Goal: Transaction & Acquisition: Purchase product/service

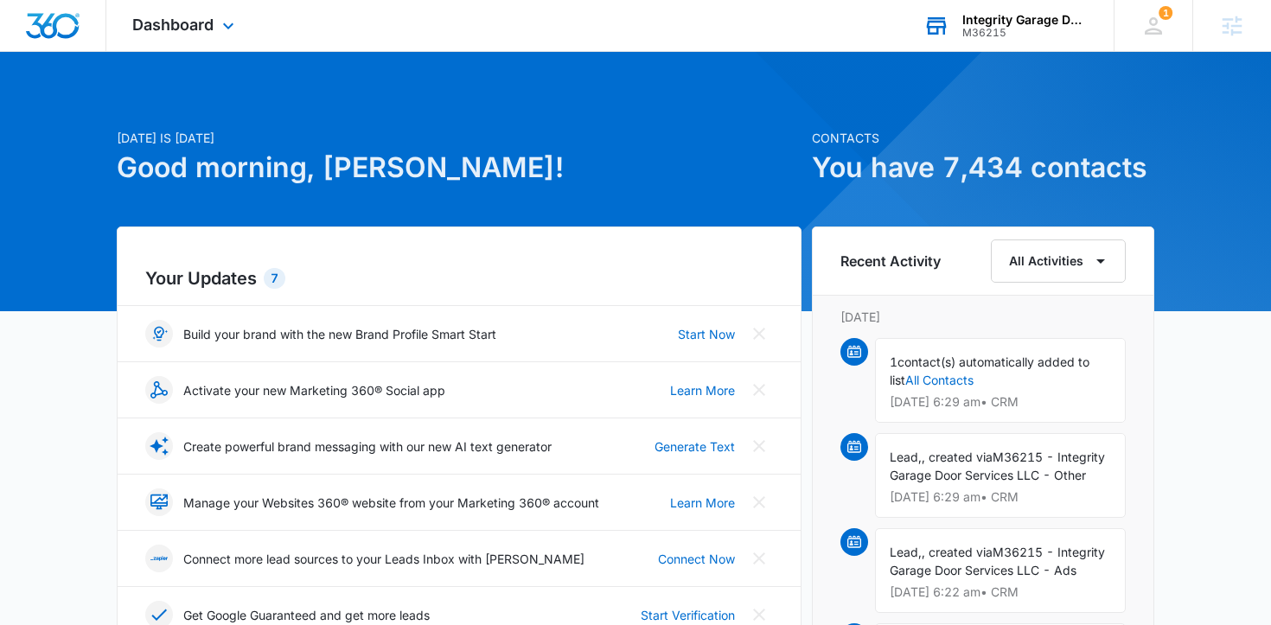
click at [1006, 11] on div "Integrity Garage Door Services M36215 Your Accounts View All" at bounding box center [1006, 25] width 216 height 51
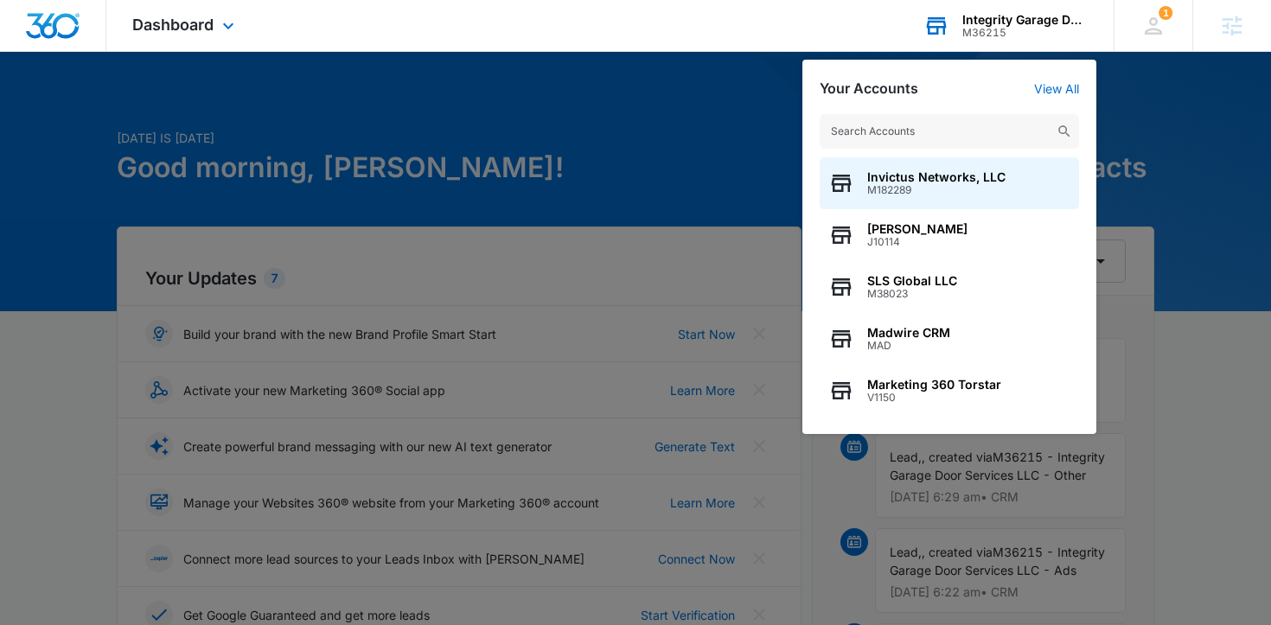
click at [946, 138] on input "text" at bounding box center [949, 131] width 259 height 35
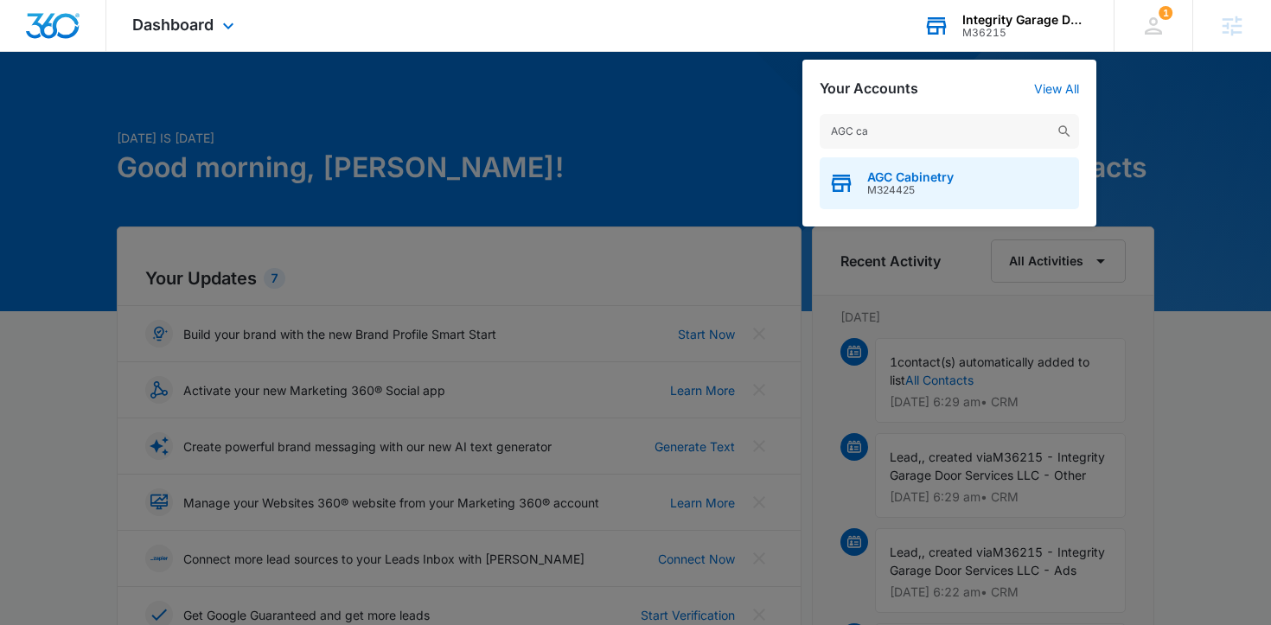
type input "AGC ca"
click at [973, 181] on div "AGC Cabinetry M324425" at bounding box center [949, 183] width 259 height 52
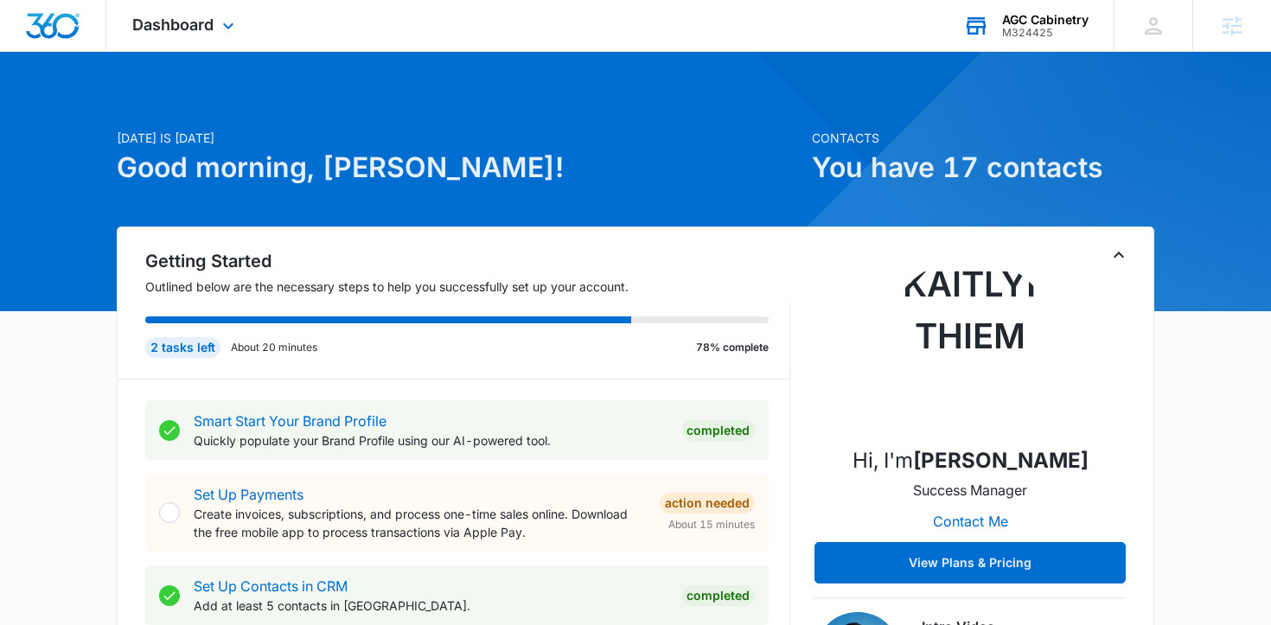
click at [216, 31] on div "Dashboard Apps Reputation Websites Forms CRM Email Social POS Content Ads Intel…" at bounding box center [185, 25] width 158 height 51
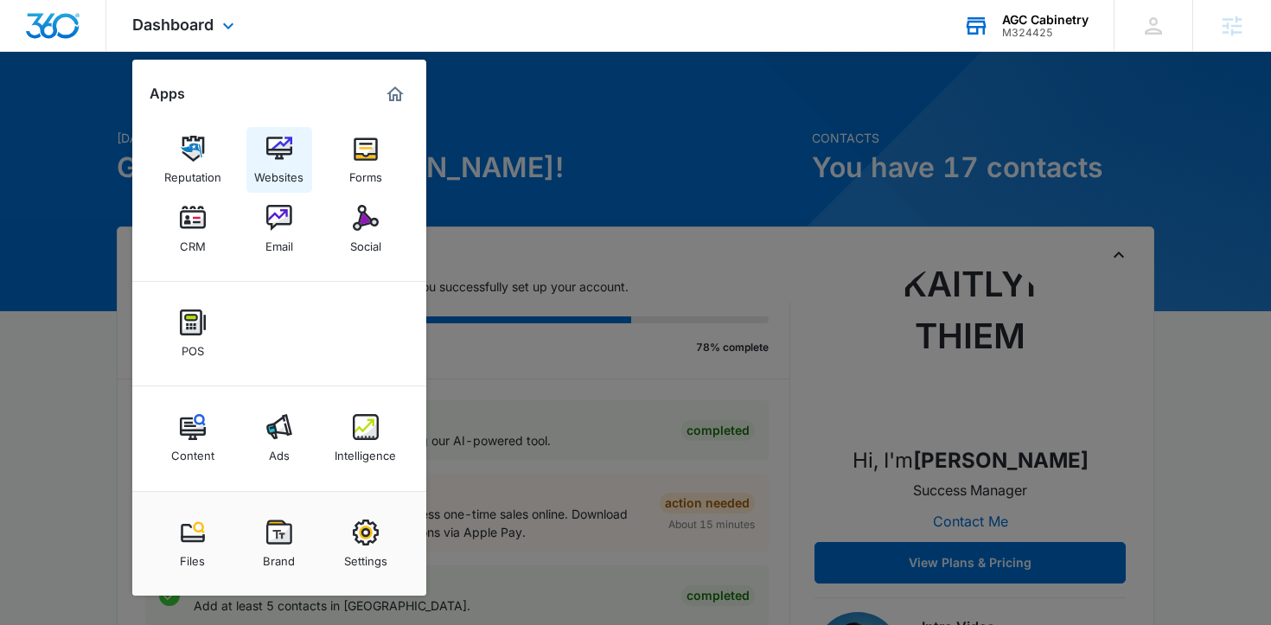
click at [273, 158] on img at bounding box center [279, 149] width 26 height 26
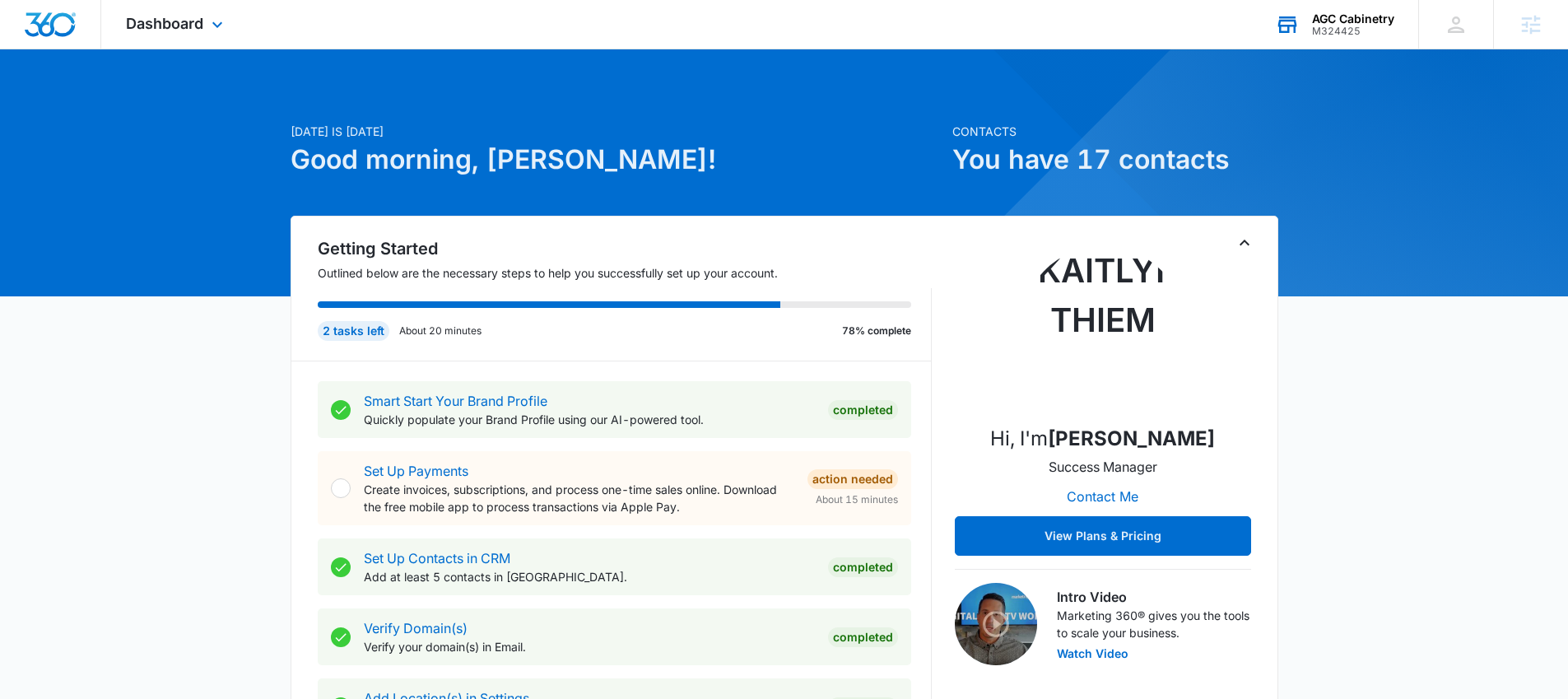
click at [1300, 33] on div "AGC Cabinetry M324425 Your Accounts View All" at bounding box center [1335, 24] width 168 height 49
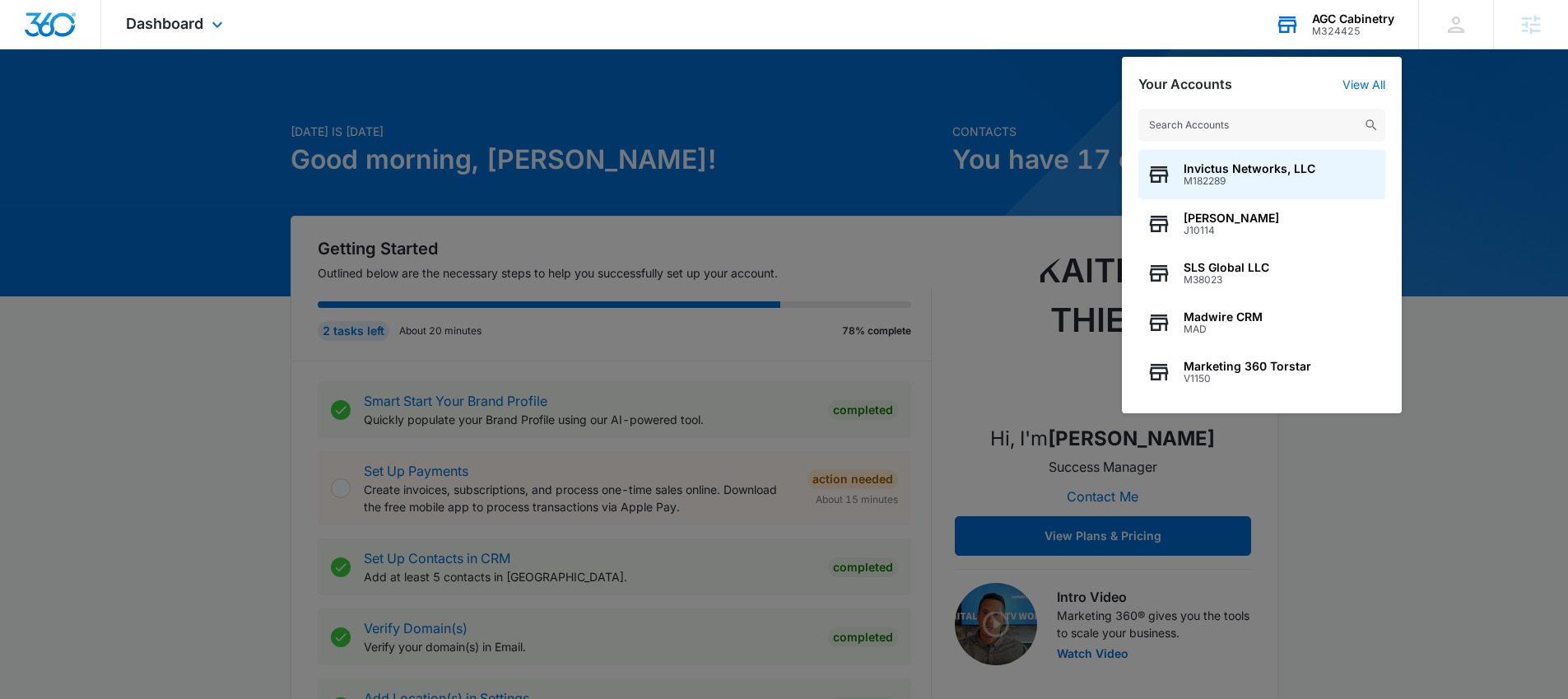
click at [1219, 128] on input "text" at bounding box center [1261, 125] width 247 height 33
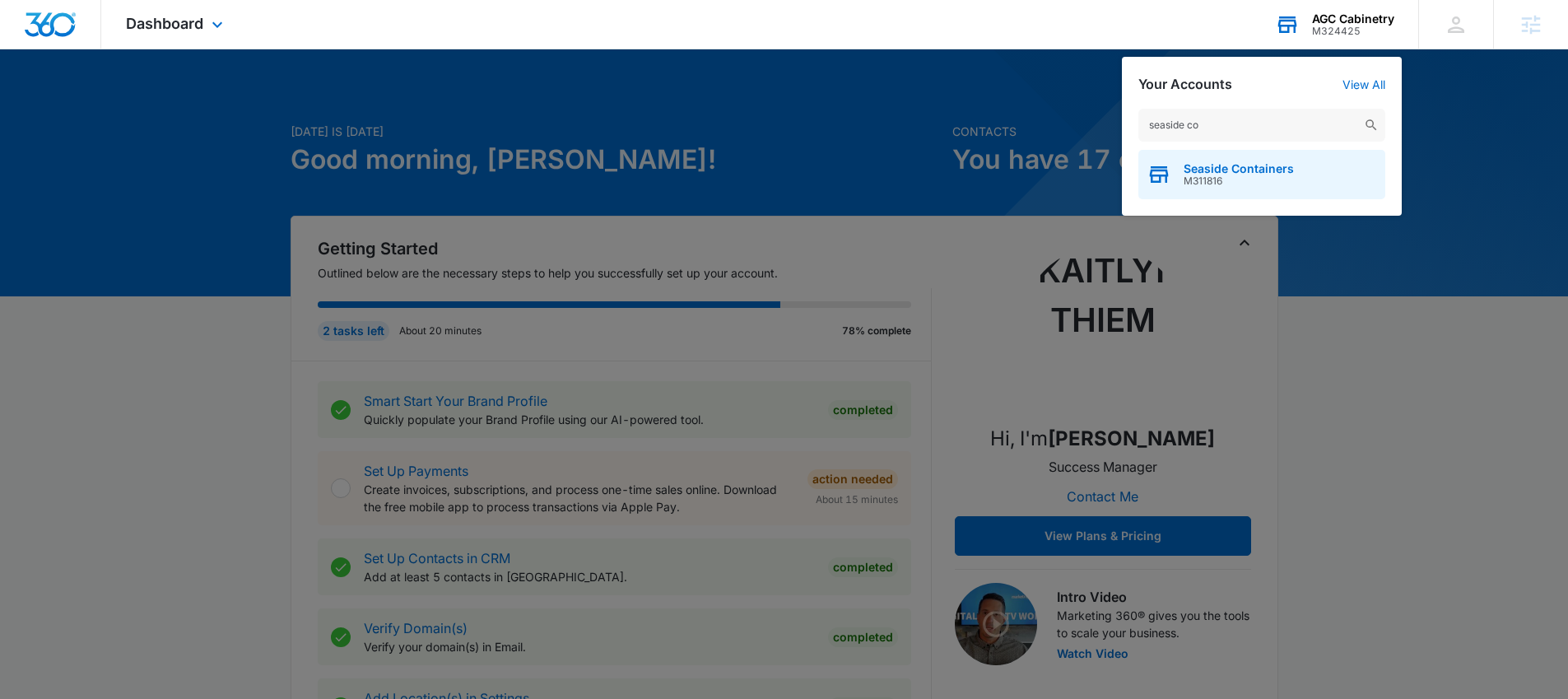
type input "seaside co"
click at [1255, 170] on span "Seaside Containers" at bounding box center [1240, 169] width 110 height 13
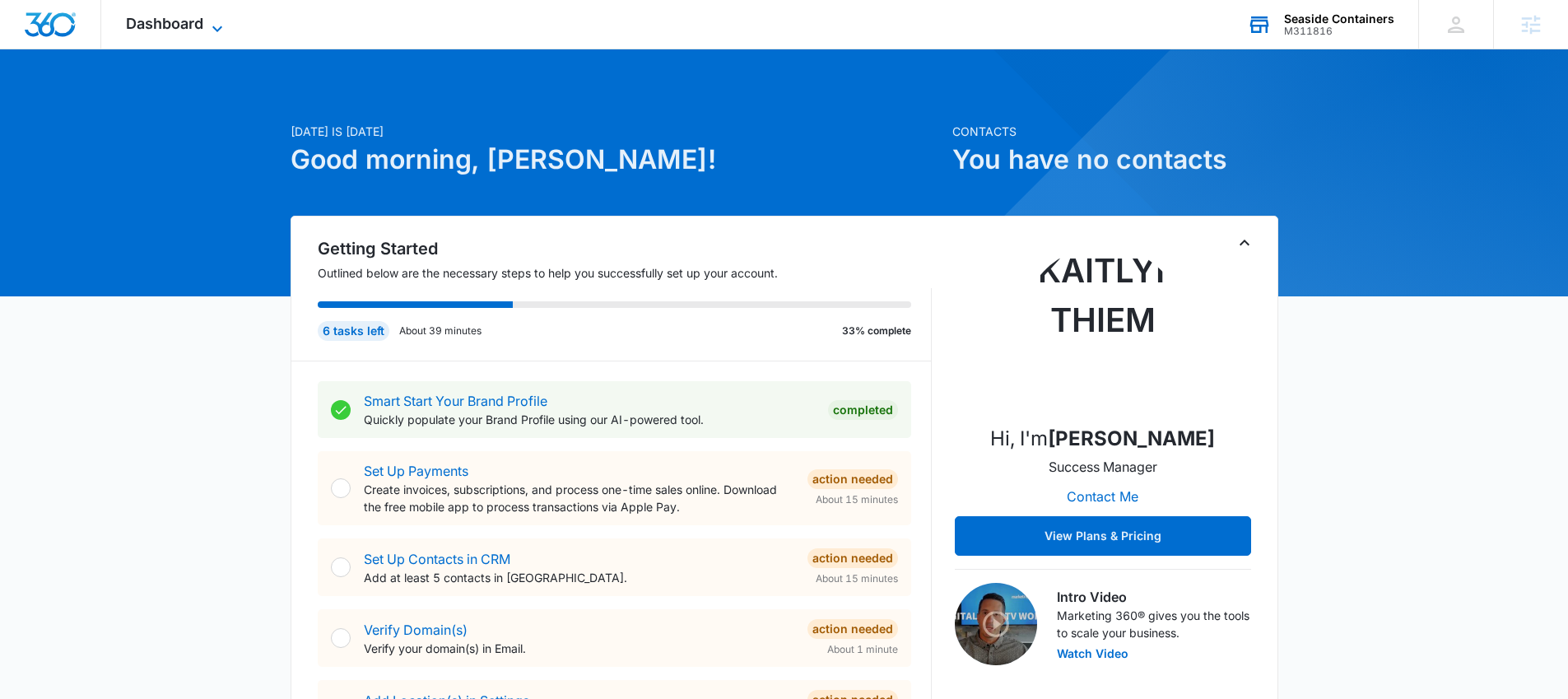
click at [185, 19] on span "Dashboard" at bounding box center [164, 24] width 77 height 17
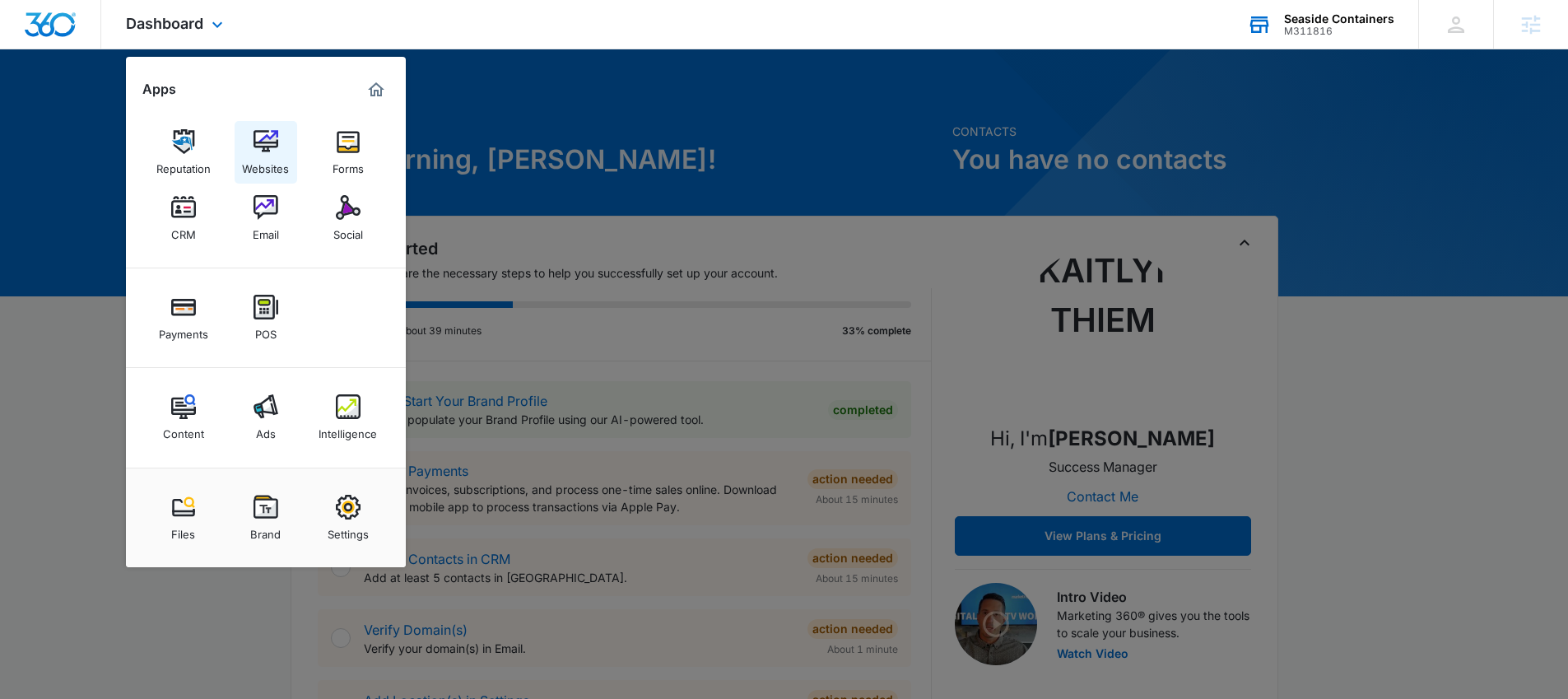
click at [260, 141] on img at bounding box center [266, 142] width 25 height 25
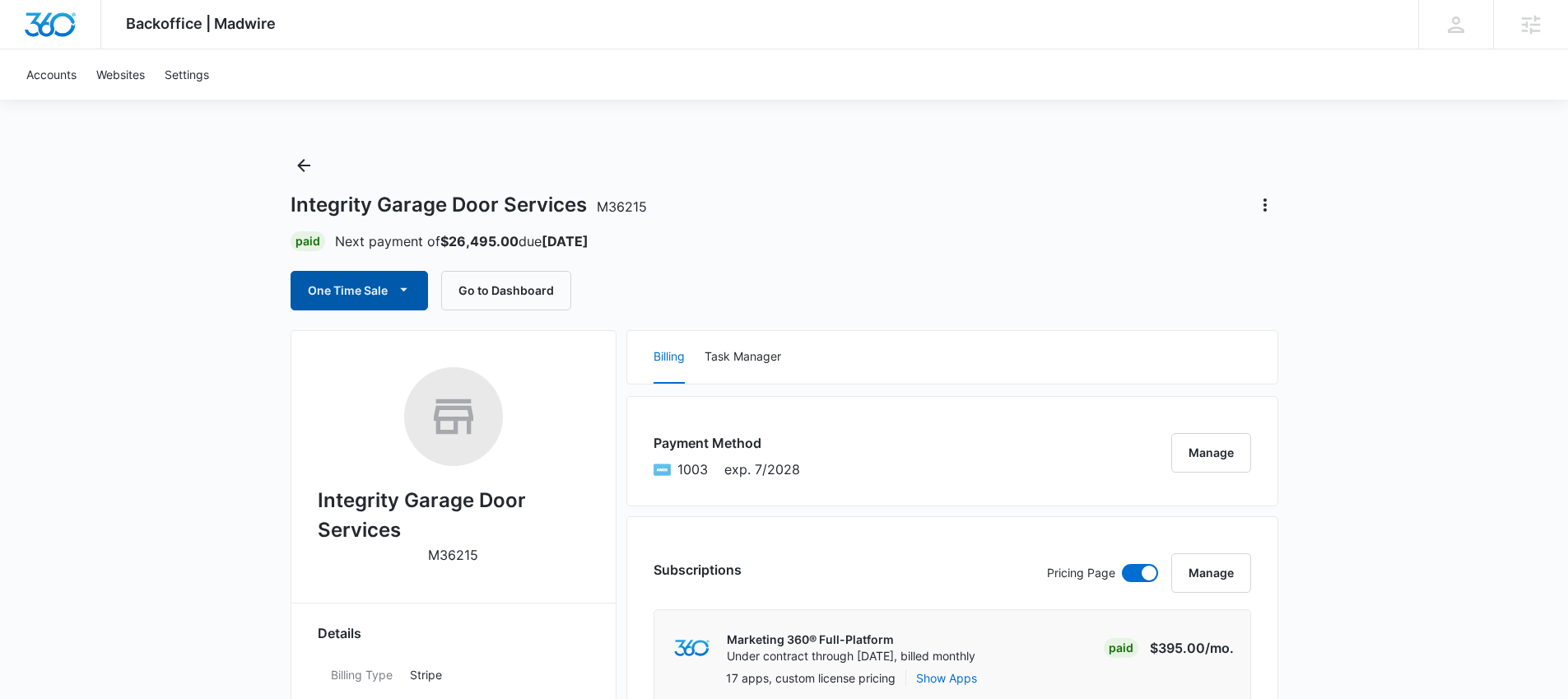
click at [416, 286] on button "One Time Sale" at bounding box center [359, 291] width 137 height 40
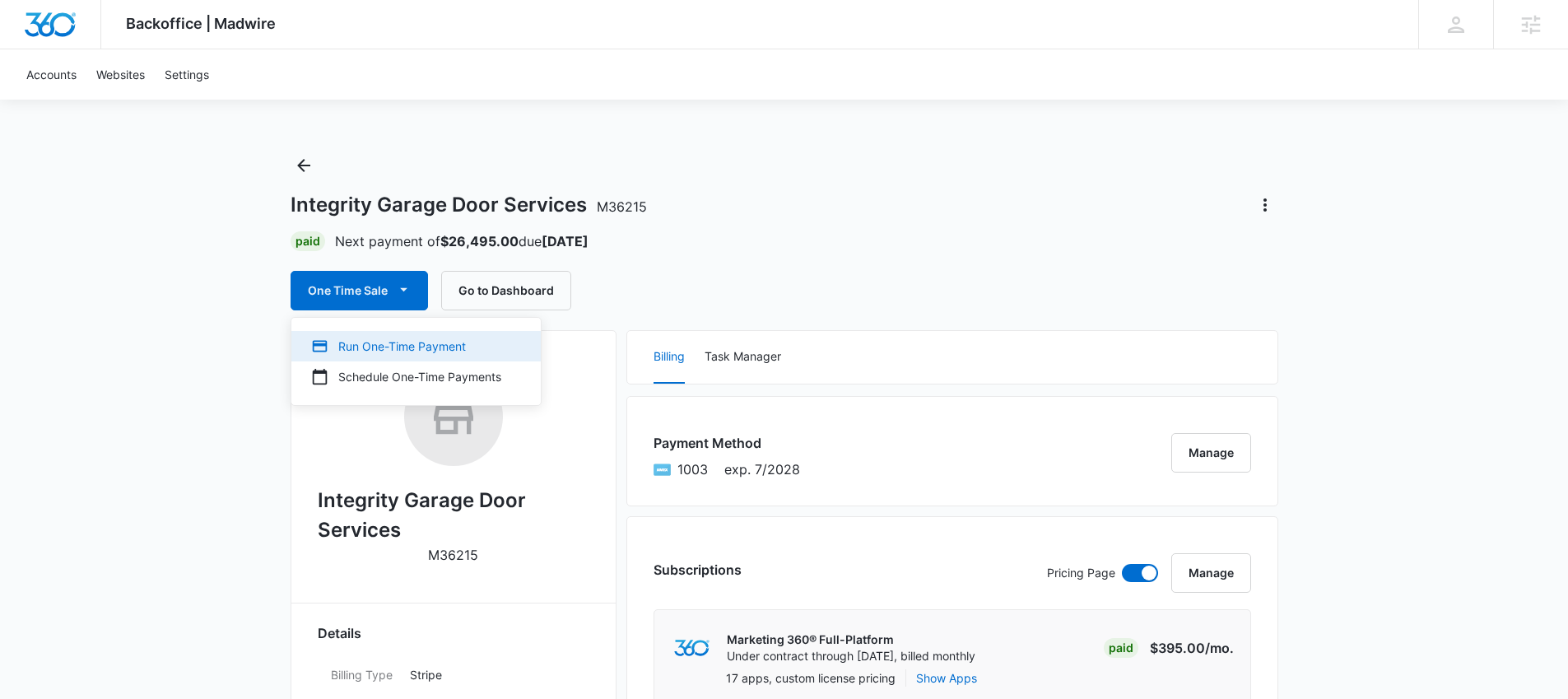
click at [422, 348] on div "Run One-Time Payment" at bounding box center [407, 347] width 190 height 17
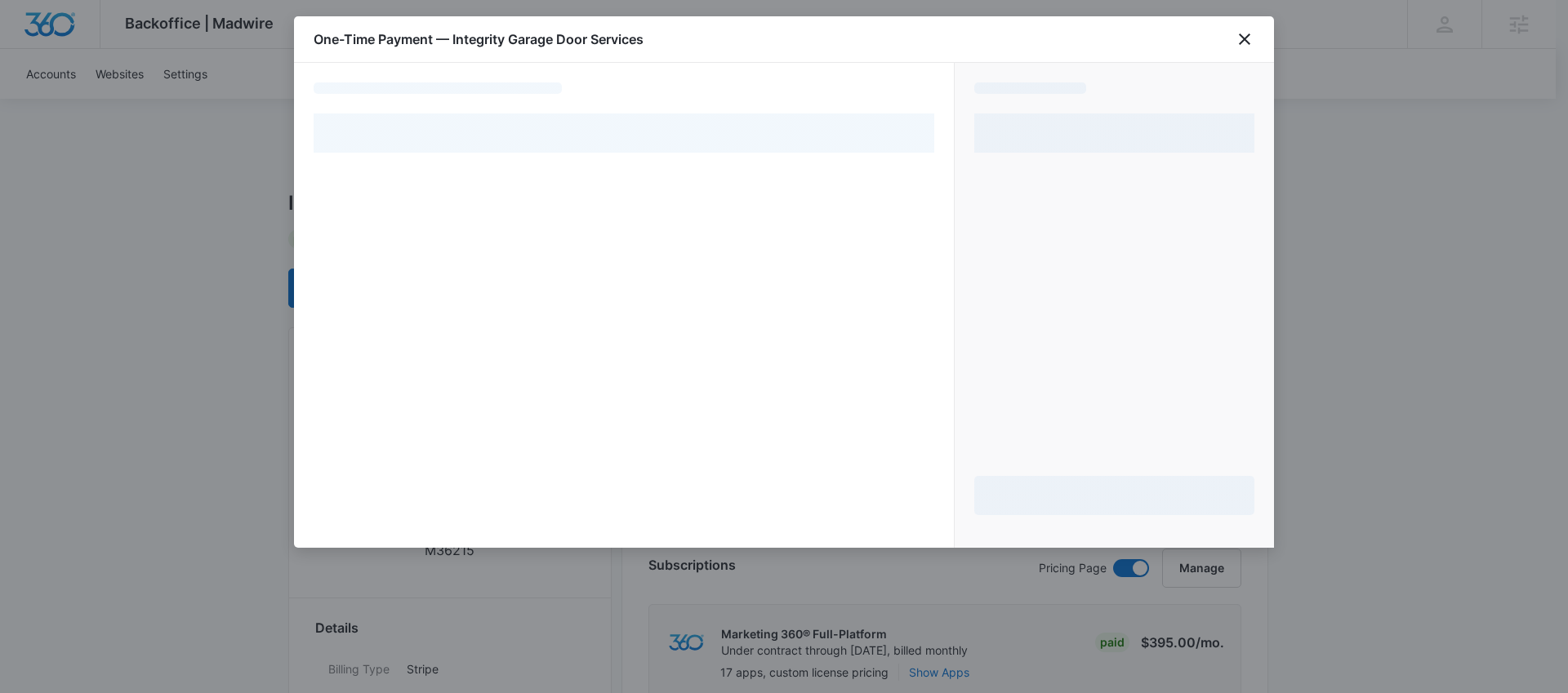
select select "pm_1NVboEA4n8RTgNjU24f3shb4"
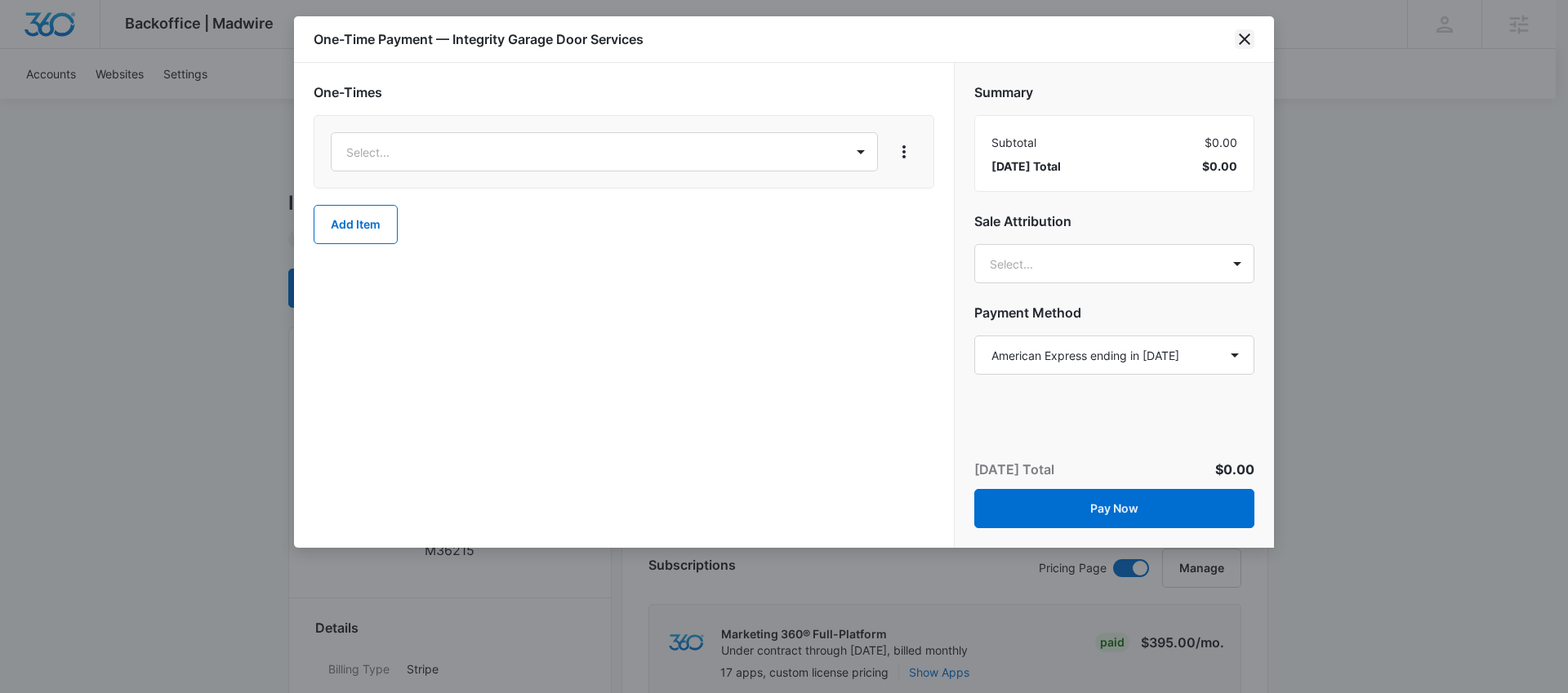
click at [1247, 39] on icon "close" at bounding box center [1245, 39] width 20 height 20
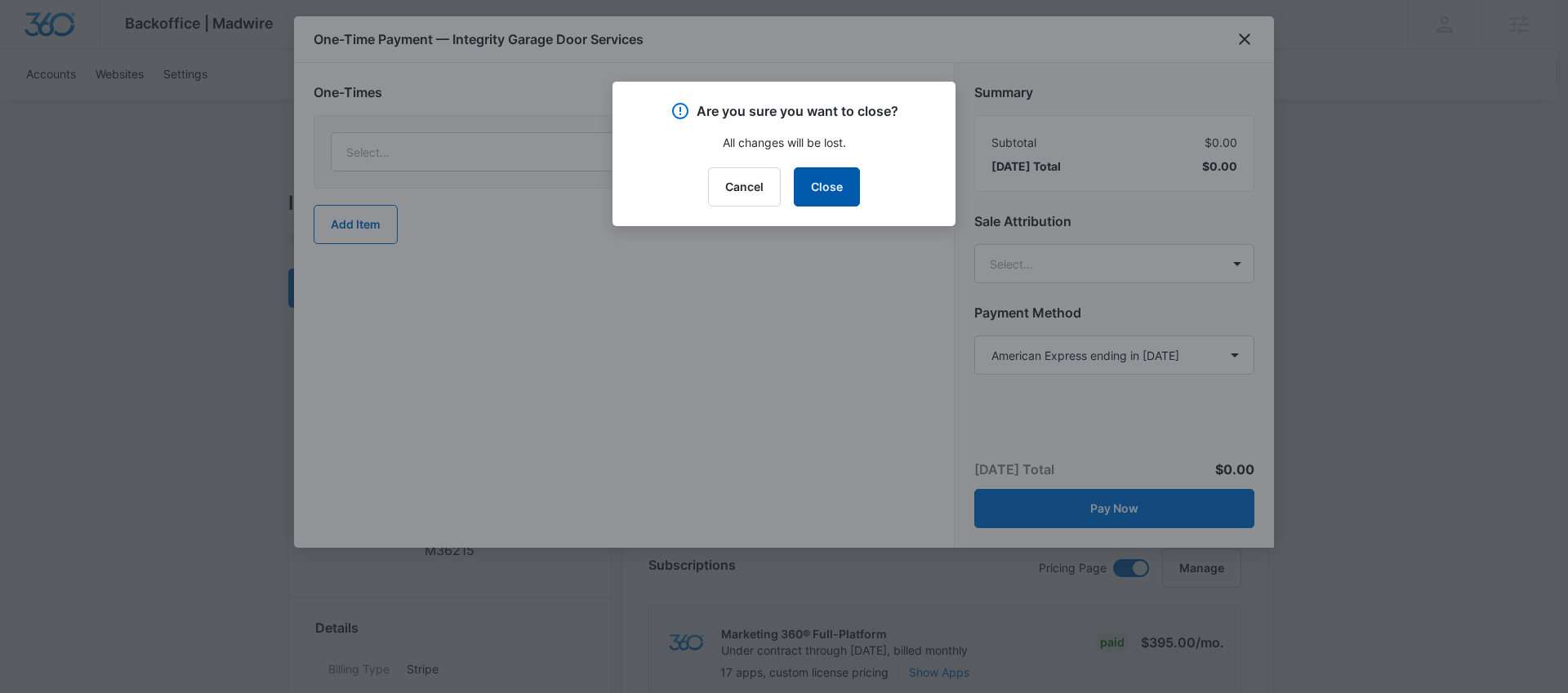
click at [818, 193] on button "Close" at bounding box center [827, 187] width 66 height 40
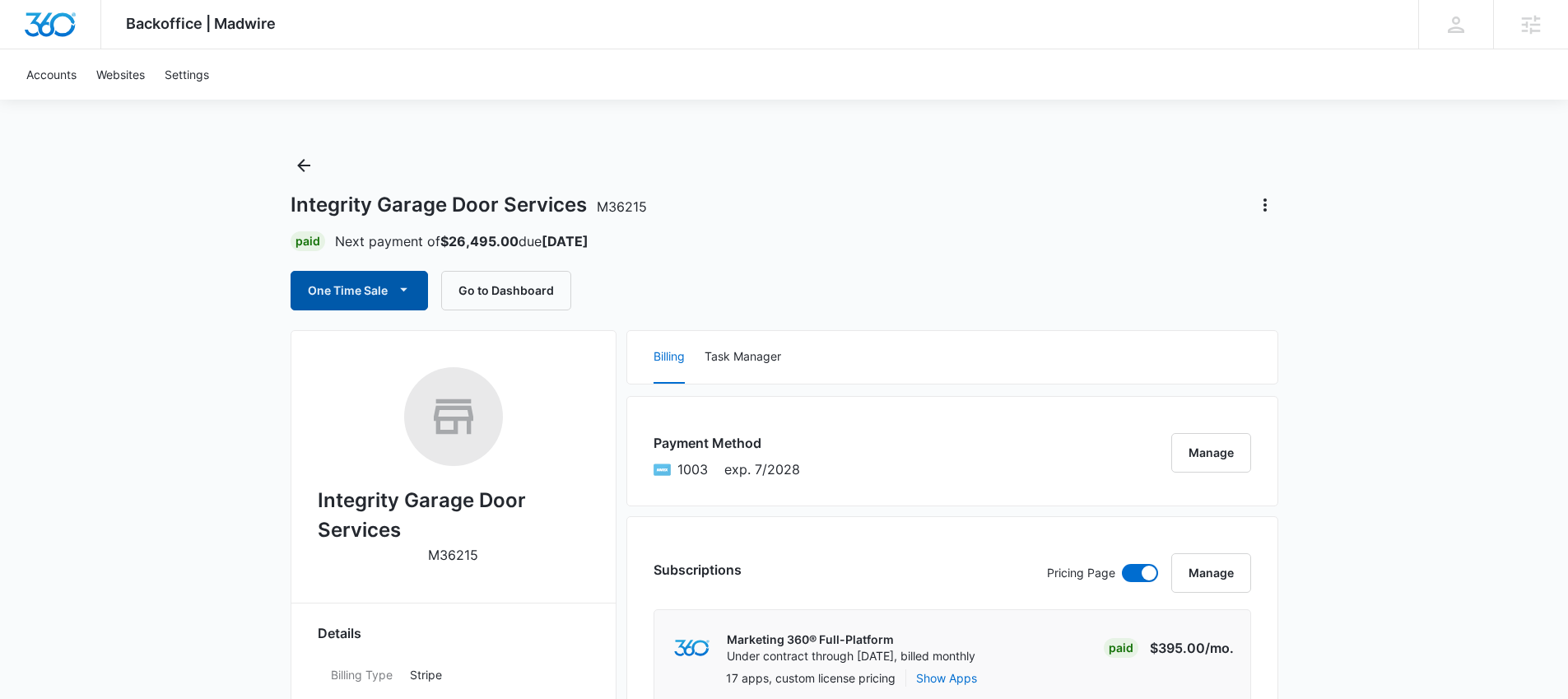
click at [415, 284] on button "One Time Sale" at bounding box center [359, 291] width 137 height 40
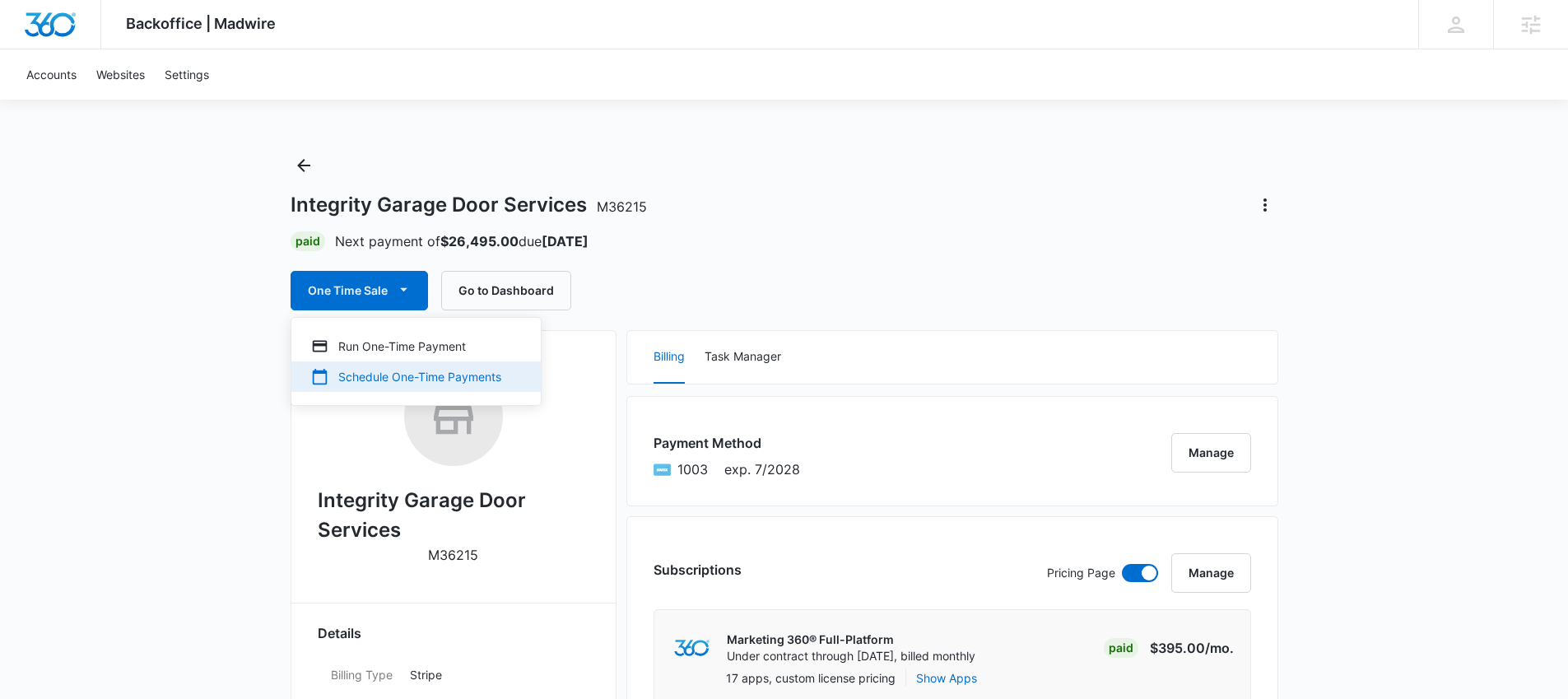
click at [381, 387] on button "Schedule One-Time Payments" at bounding box center [416, 377] width 249 height 30
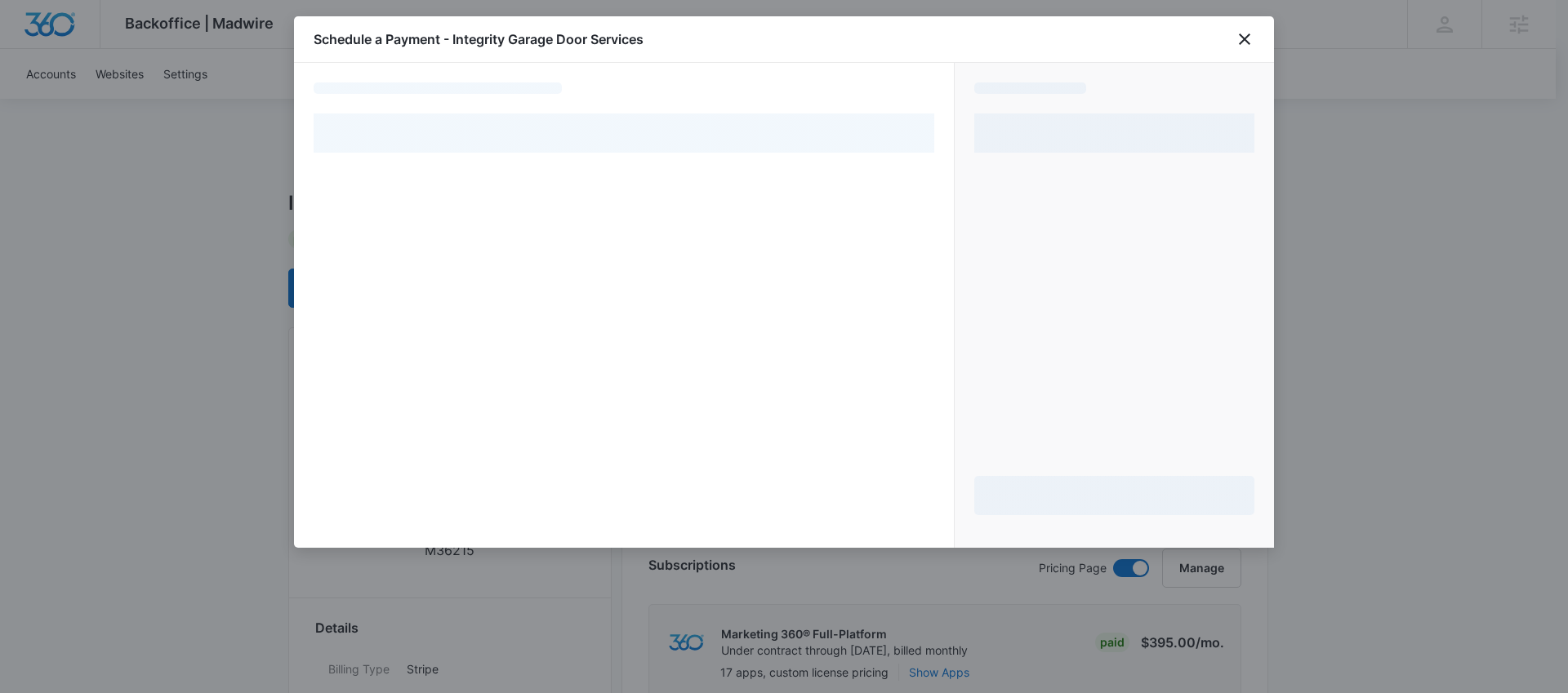
select select "pm_1NVboEA4n8RTgNjU24f3shb4"
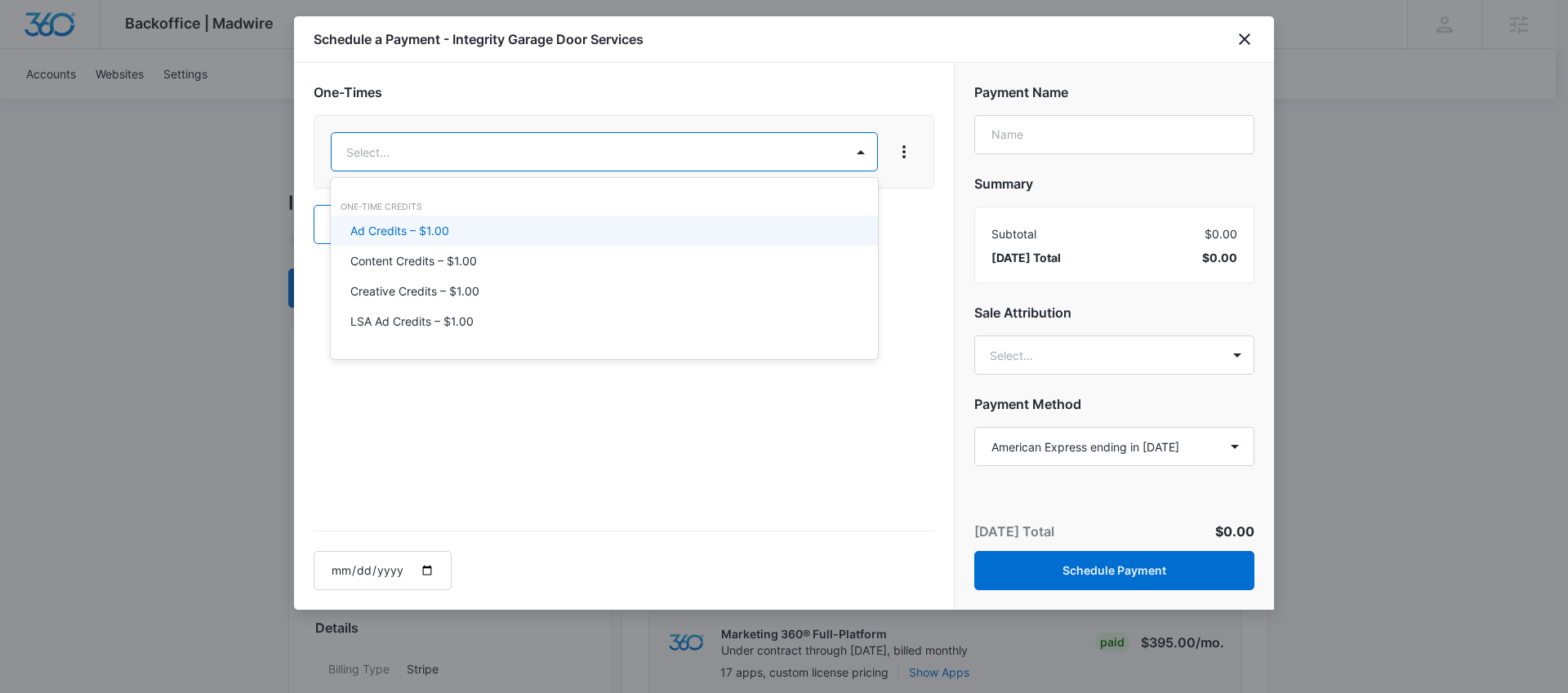
click at [471, 227] on div "Ad Credits – $1.00" at bounding box center [603, 230] width 504 height 17
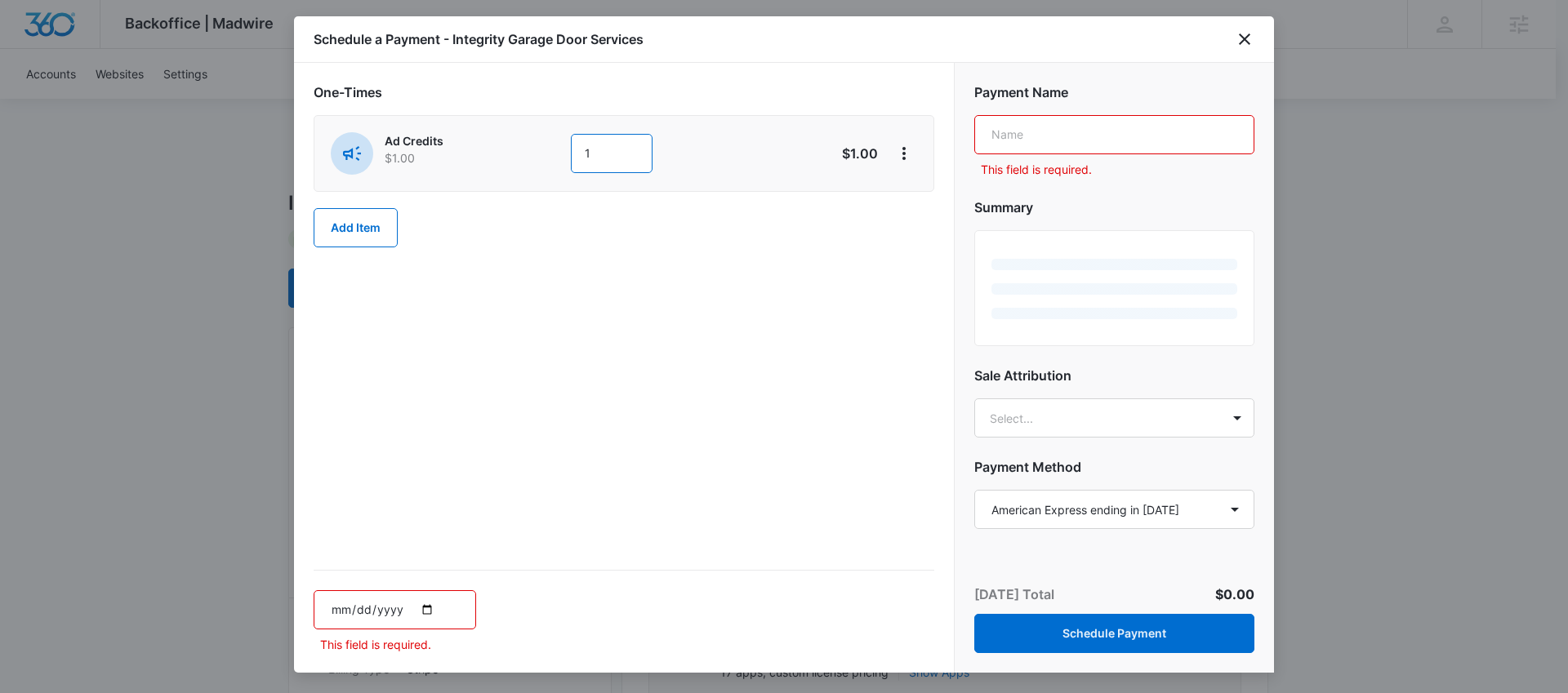
click at [595, 161] on input "1" at bounding box center [612, 154] width 81 height 40
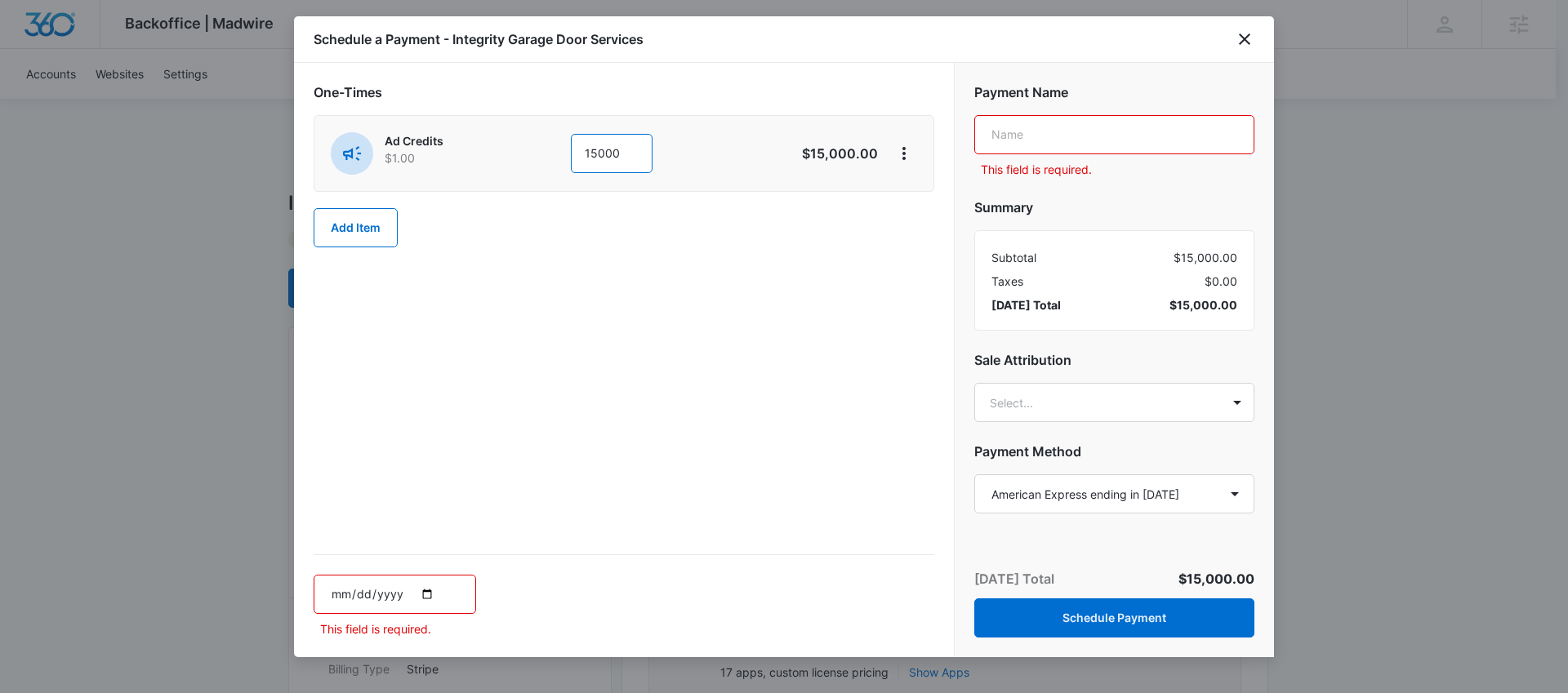
type input "15000"
click at [1174, 131] on input "text" at bounding box center [1115, 135] width 281 height 40
type input "25th Refuel"
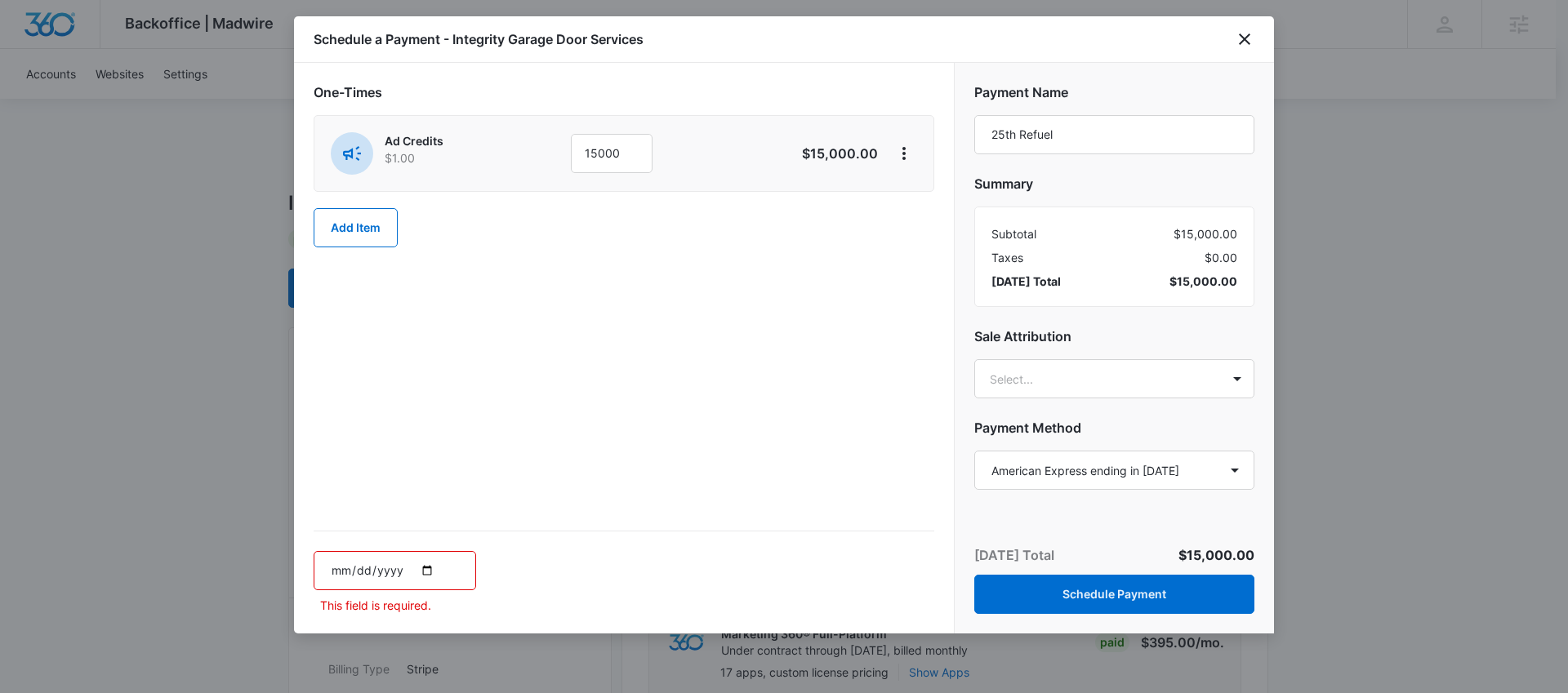
click at [881, 299] on div "One-Times Ad Credits $1.00 15000 $15,000.00 Add Item Schedule Payment This fiel…" at bounding box center [623, 348] width 660 height 571
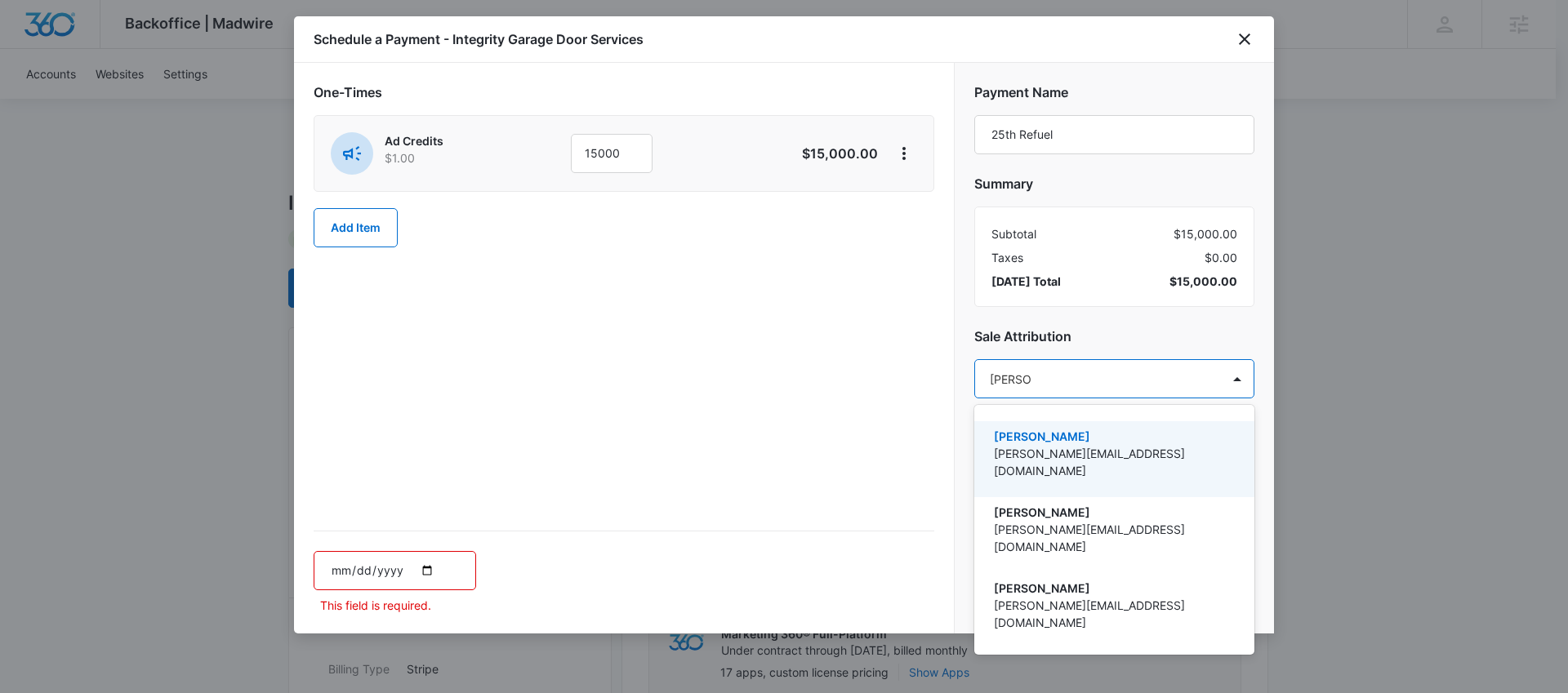
type input "[PERSON_NAME]"
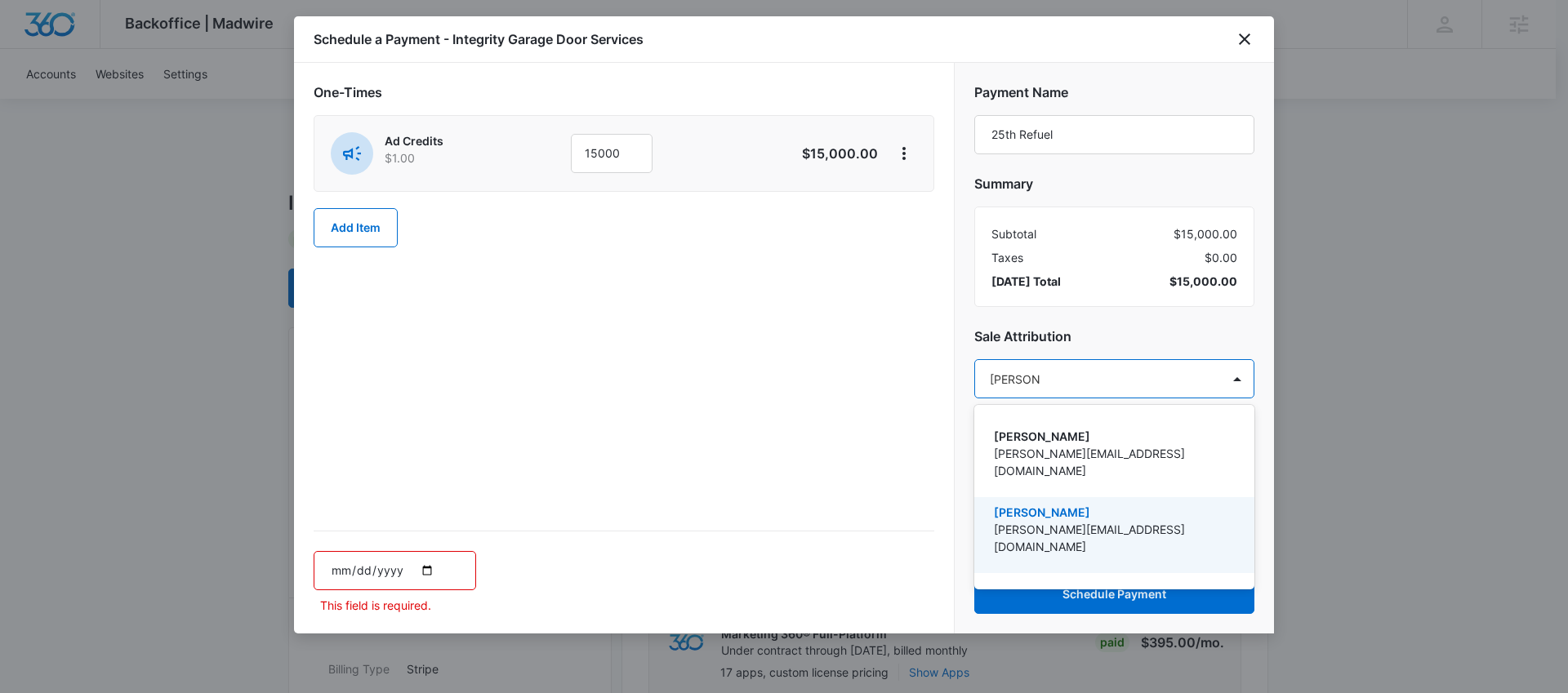
click at [1119, 521] on p "[PERSON_NAME][EMAIL_ADDRESS][DOMAIN_NAME]" at bounding box center [1113, 538] width 238 height 34
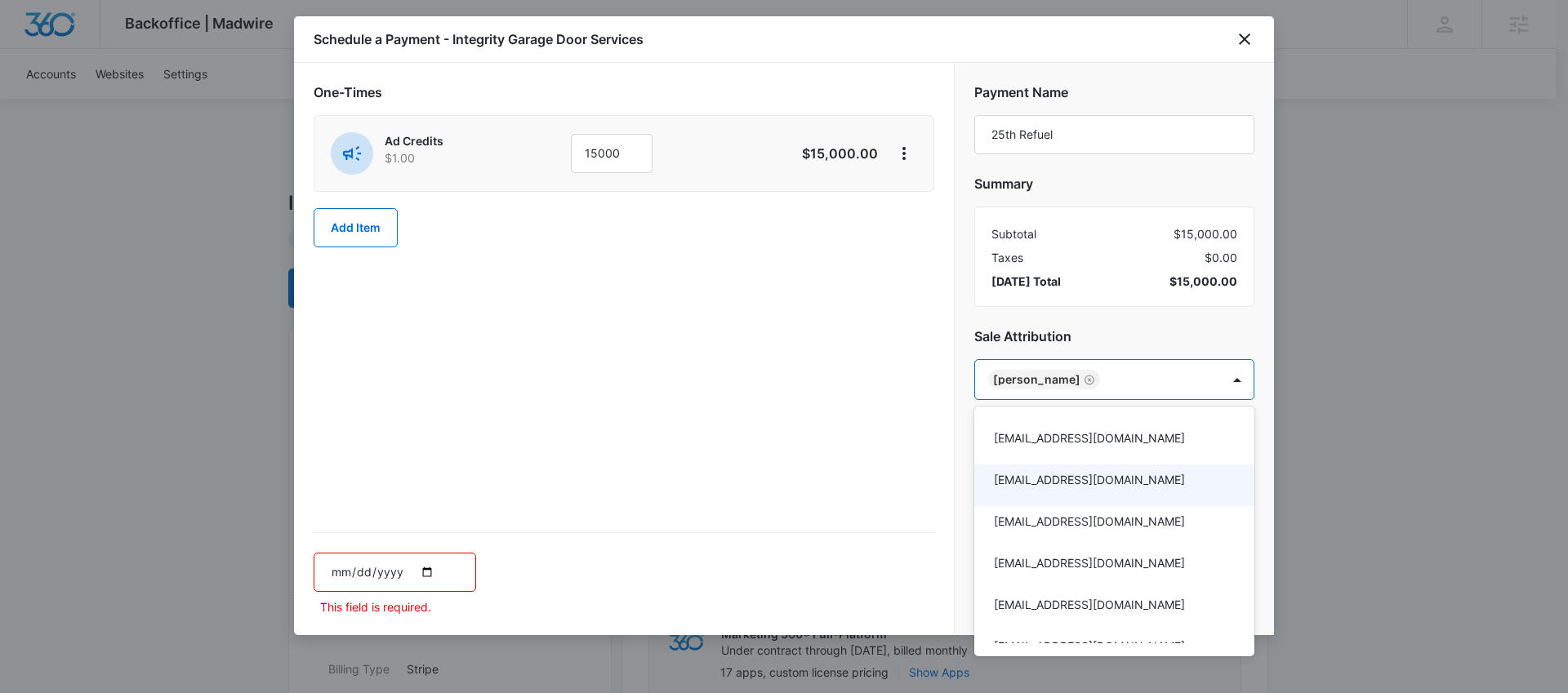
click at [822, 456] on div at bounding box center [784, 346] width 1568 height 693
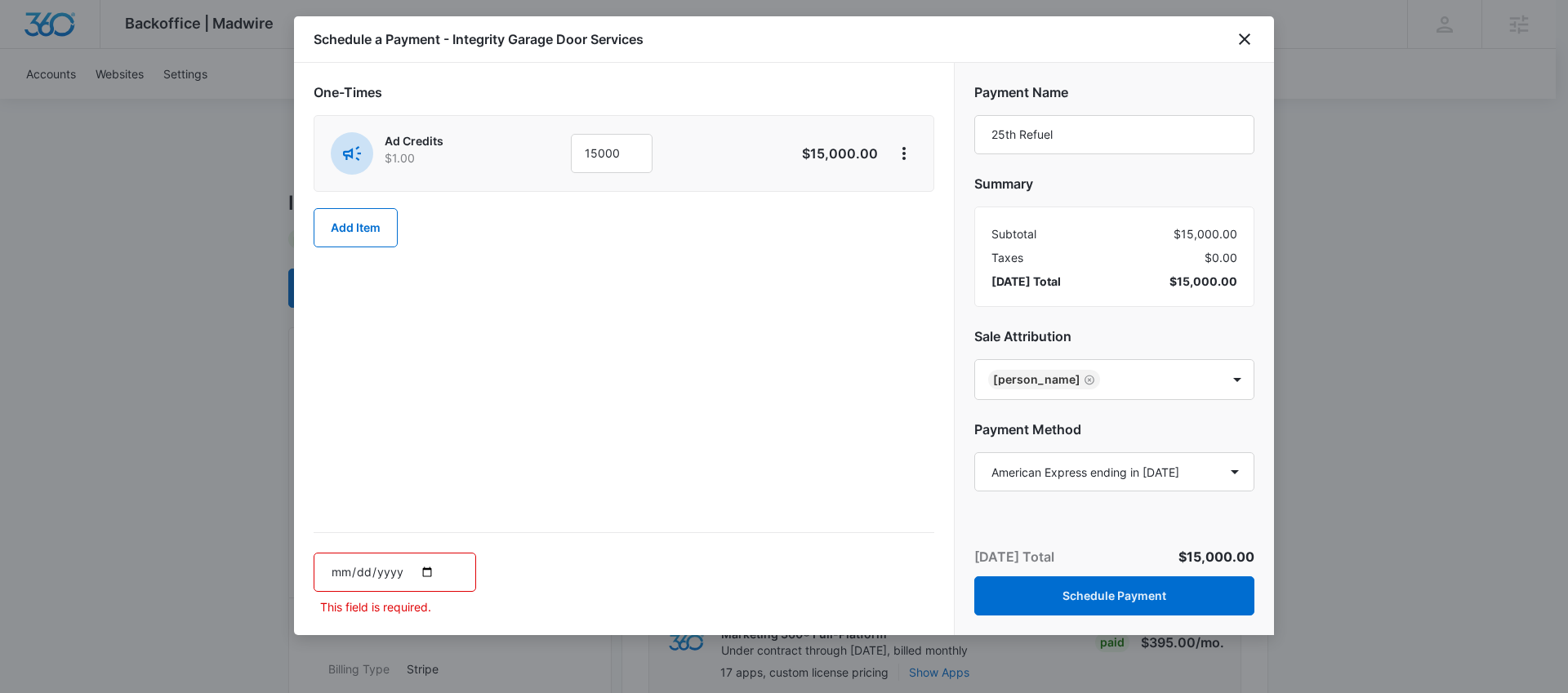
click at [426, 572] on input "date" at bounding box center [395, 572] width 162 height 40
type input "[DATE]"
click at [662, 431] on div "One-Times Ad Credits $1.00 15000 $15,000.00 Add Item Schedule Payment [DATE]" at bounding box center [623, 349] width 660 height 572
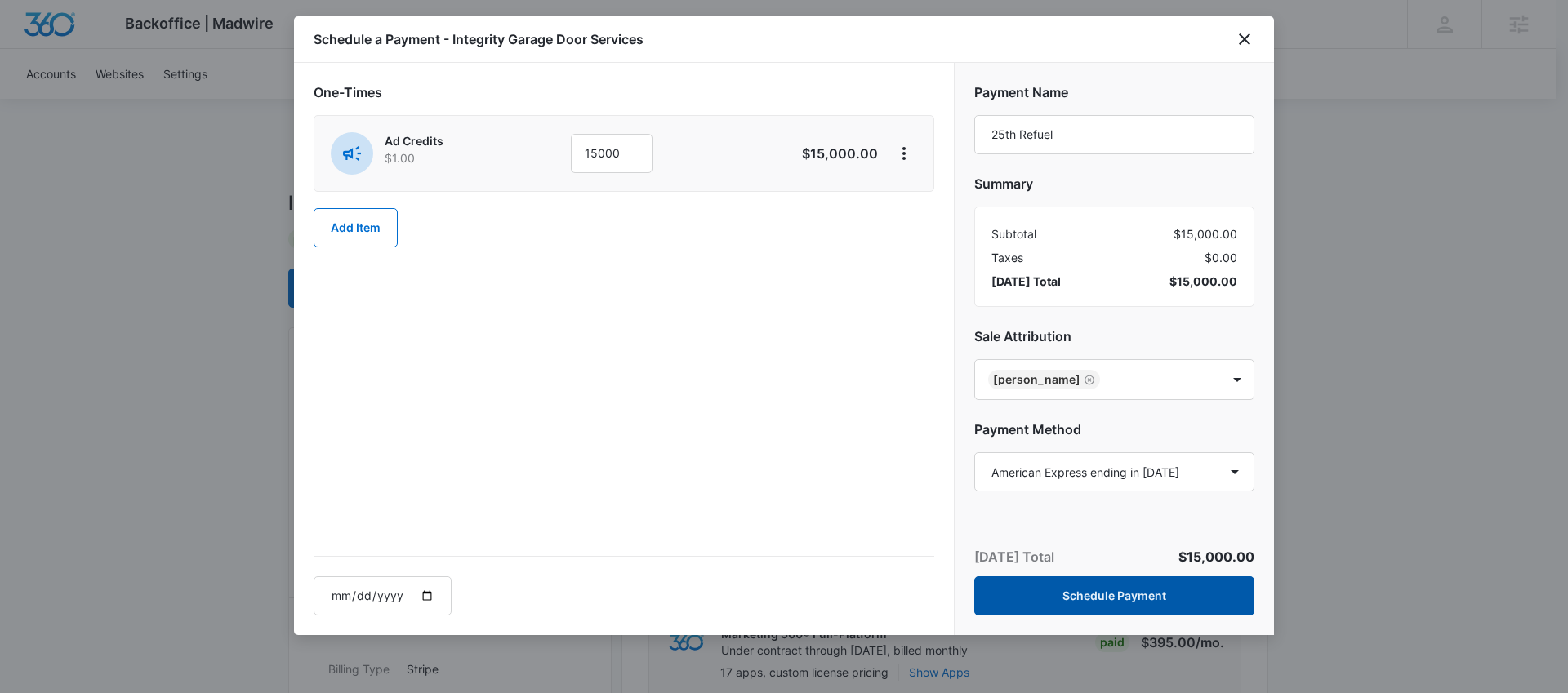
click at [1061, 589] on button "Schedule Payment" at bounding box center [1115, 597] width 281 height 40
